Goal: Task Accomplishment & Management: Complete application form

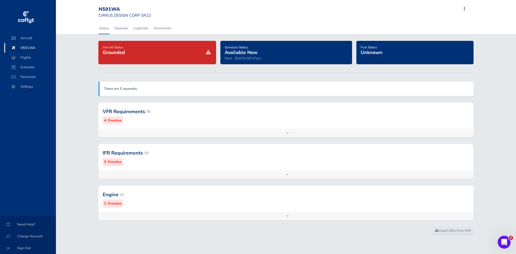
click at [149, 196] on div at bounding box center [286, 194] width 376 height 26
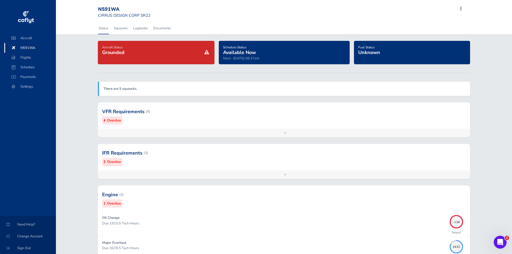
click at [25, 51] on span "N591WA" at bounding box center [30, 48] width 41 height 10
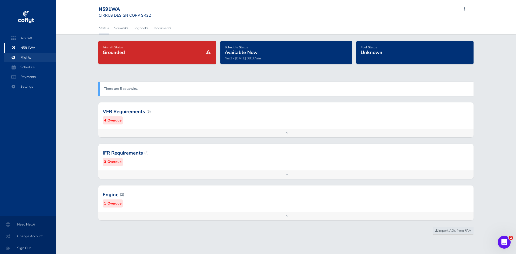
click at [18, 58] on span at bounding box center [14, 58] width 10 height 10
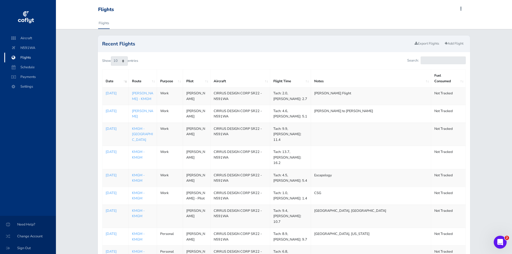
click at [76, 84] on div "Recent Flights Export Flights Add Flight Show 10 25 50 100 entries Search: Date…" at bounding box center [284, 165] width 456 height 261
click at [459, 40] on link "Add Flight" at bounding box center [453, 44] width 23 height 8
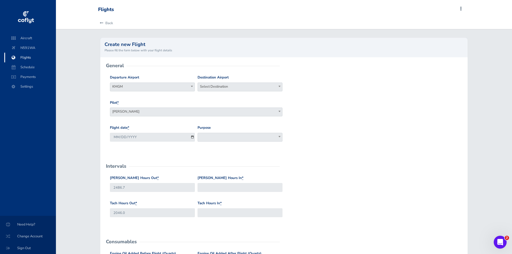
click at [207, 90] on span "Select Destination" at bounding box center [240, 87] width 85 height 9
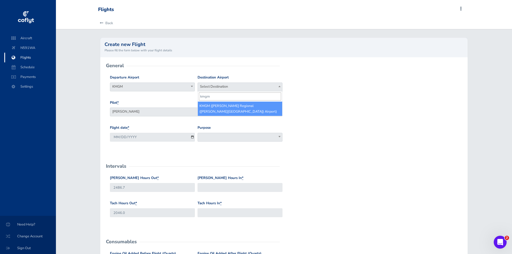
type input "kmgm"
select select "KMGM"
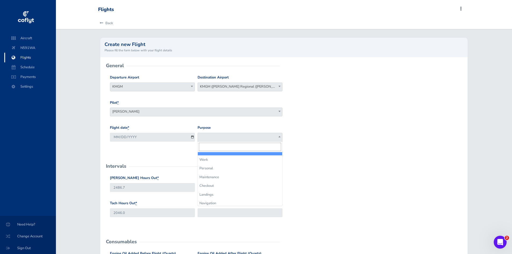
click at [218, 135] on span at bounding box center [240, 137] width 85 height 9
click at [220, 136] on span "Work" at bounding box center [240, 137] width 84 height 8
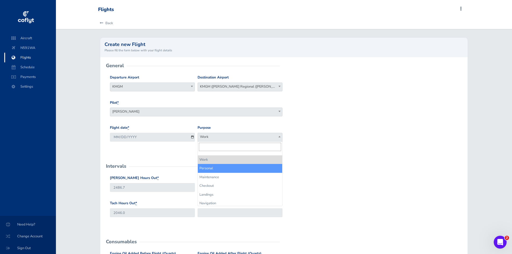
drag, startPoint x: 211, startPoint y: 174, endPoint x: 210, endPoint y: 170, distance: 4.6
select select "Personal"
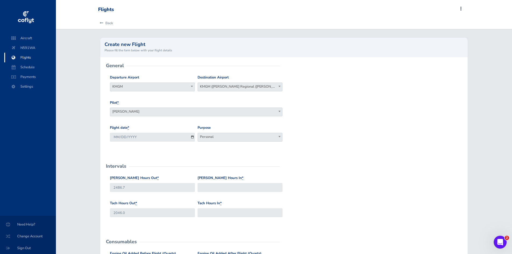
click at [242, 160] on form "General Departure Airport Select Departure KMGM KMGM Destination Airport Select…" at bounding box center [284, 245] width 359 height 359
click at [244, 188] on input "Hobbs Hours In *" at bounding box center [240, 187] width 85 height 9
type input "2511.2"
type input "2067.0"
click at [317, 215] on div "Tach Hours Out * 2046.0 Tach Hours In * 2067.0" at bounding box center [284, 213] width 351 height 25
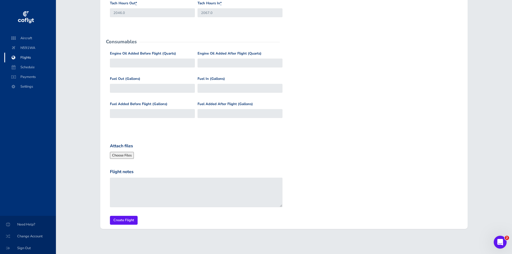
scroll to position [202, 0]
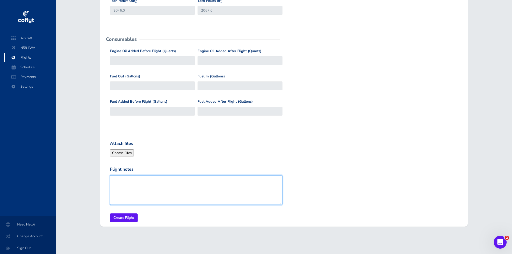
click at [162, 190] on textarea "Flight notes" at bounding box center [196, 190] width 173 height 30
type textarea "May - August Flights"
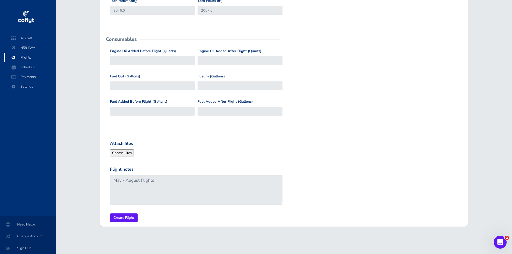
click at [110, 225] on div "General Departure Airport Select Departure KMGM KMGM Destination Airport Select…" at bounding box center [283, 41] width 367 height 372
click at [124, 216] on input "Create Flight" at bounding box center [124, 217] width 28 height 9
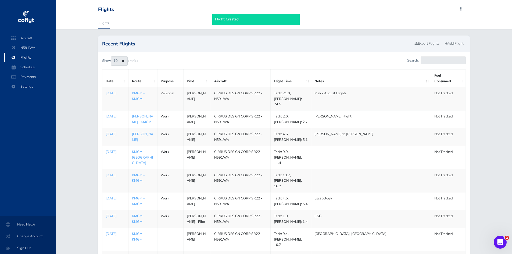
click at [343, 91] on td "May - August Flights" at bounding box center [371, 98] width 120 height 23
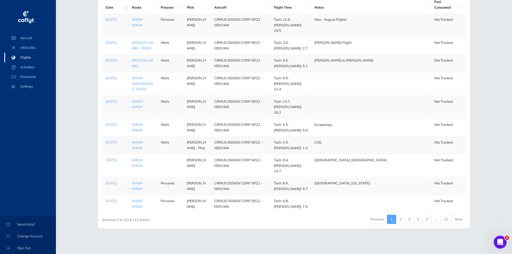
scroll to position [95, 0]
click at [399, 219] on link "2" at bounding box center [400, 219] width 9 height 9
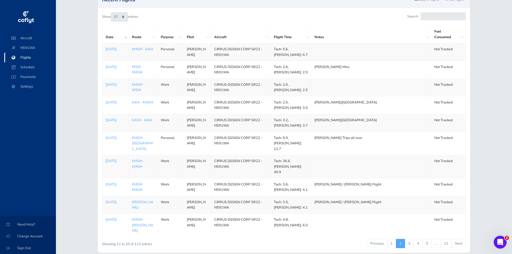
scroll to position [41, 0]
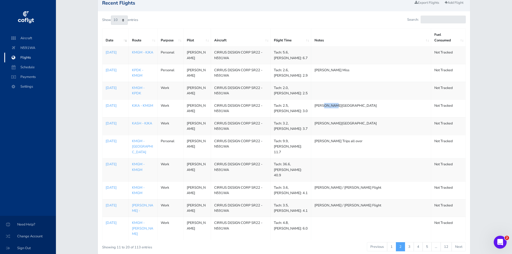
drag, startPoint x: 323, startPoint y: 119, endPoint x: 340, endPoint y: 118, distance: 16.7
click at [340, 117] on td "[PERSON_NAME][GEOGRAPHIC_DATA]" at bounding box center [371, 108] width 120 height 18
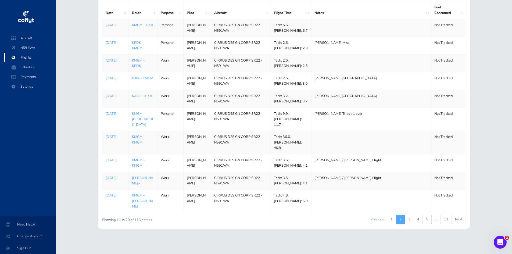
scroll to position [95, 0]
click at [393, 219] on link "1" at bounding box center [391, 219] width 9 height 9
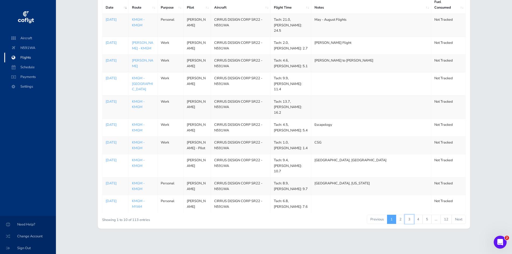
click at [412, 220] on link "3" at bounding box center [409, 219] width 9 height 9
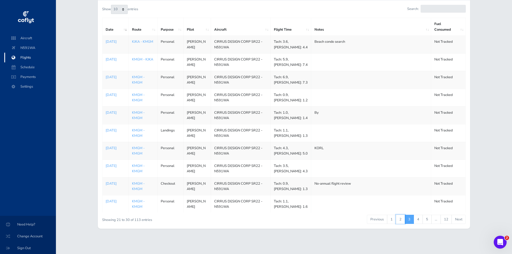
click at [399, 219] on link "2" at bounding box center [400, 219] width 9 height 9
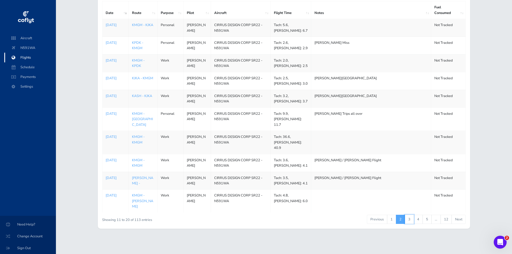
click at [407, 220] on link "3" at bounding box center [409, 219] width 9 height 9
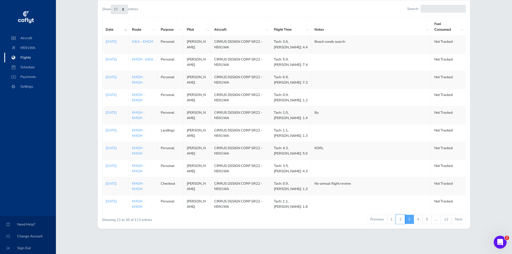
click at [400, 220] on link "2" at bounding box center [400, 219] width 9 height 9
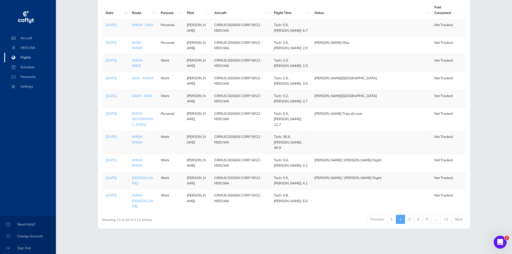
scroll to position [68, 0]
drag, startPoint x: 328, startPoint y: 136, endPoint x: 347, endPoint y: 134, distance: 18.6
click at [347, 131] on td "[PERSON_NAME] Trips all over" at bounding box center [371, 119] width 120 height 23
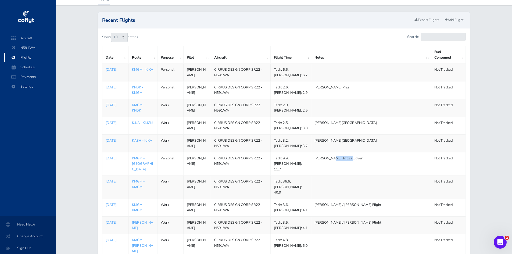
scroll to position [14, 0]
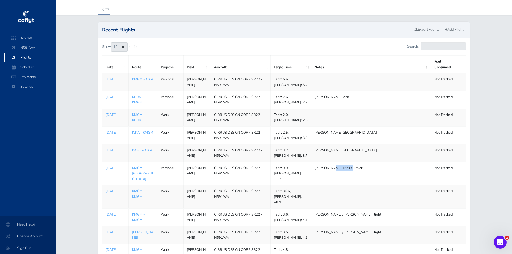
click at [340, 185] on td "[PERSON_NAME] Trips all over" at bounding box center [371, 173] width 120 height 23
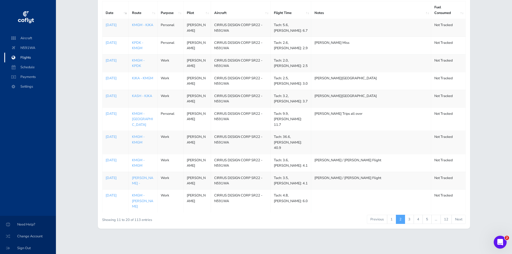
scroll to position [95, 0]
click at [388, 219] on link "1" at bounding box center [391, 219] width 9 height 9
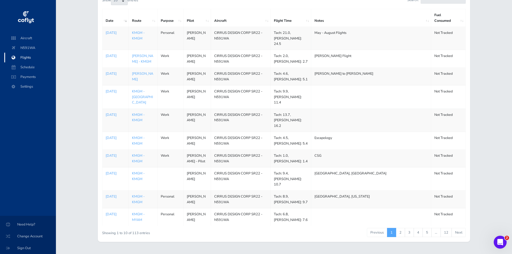
scroll to position [0, 0]
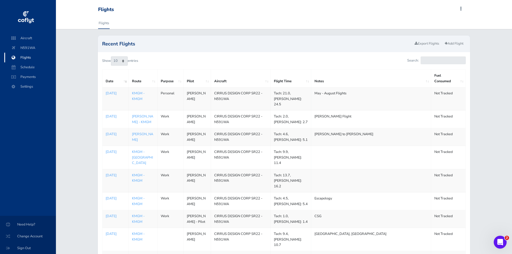
click at [64, 93] on div "Recent Flights Export Flights Add Flight Show 10 25 50 100 entries Search: Date…" at bounding box center [284, 168] width 456 height 267
click at [80, 98] on div "Recent Flights Export Flights Add Flight Show 10 25 50 100 entries Search: Date…" at bounding box center [284, 168] width 456 height 267
